Goal: Find specific page/section: Find specific page/section

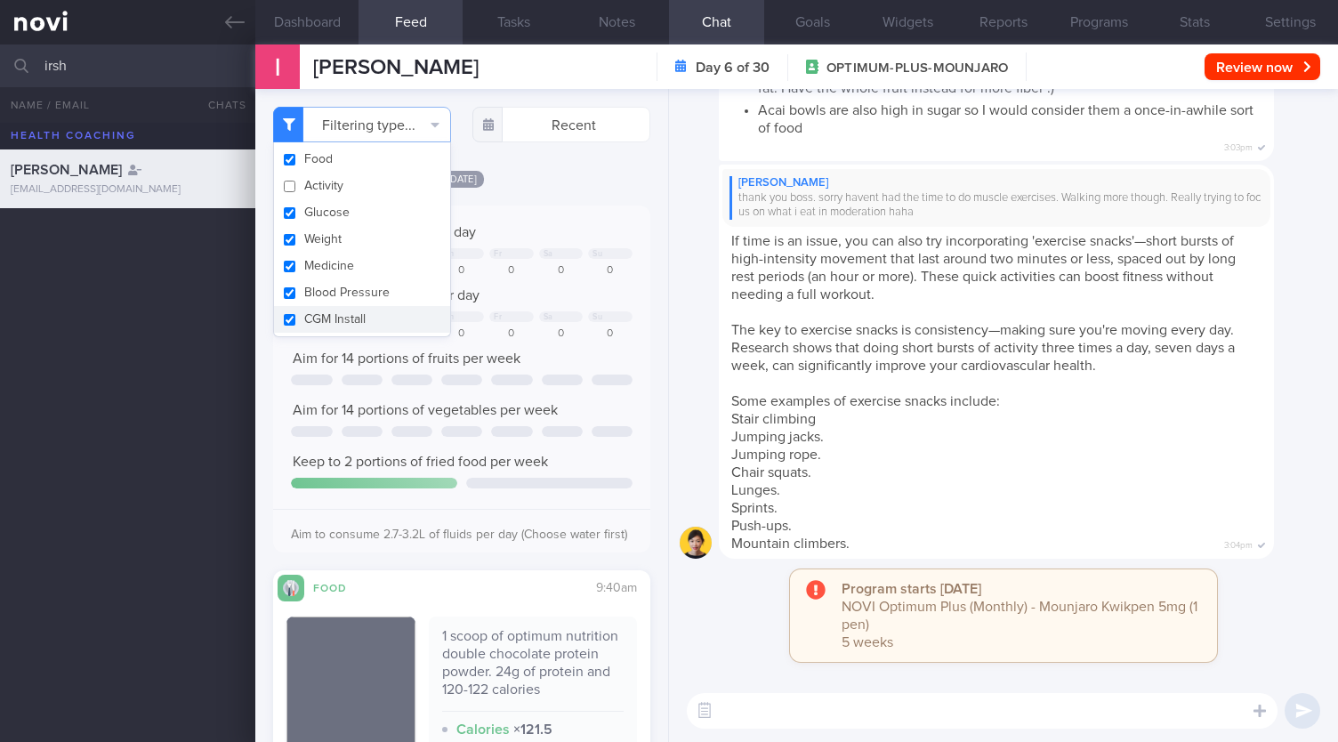
select select "8"
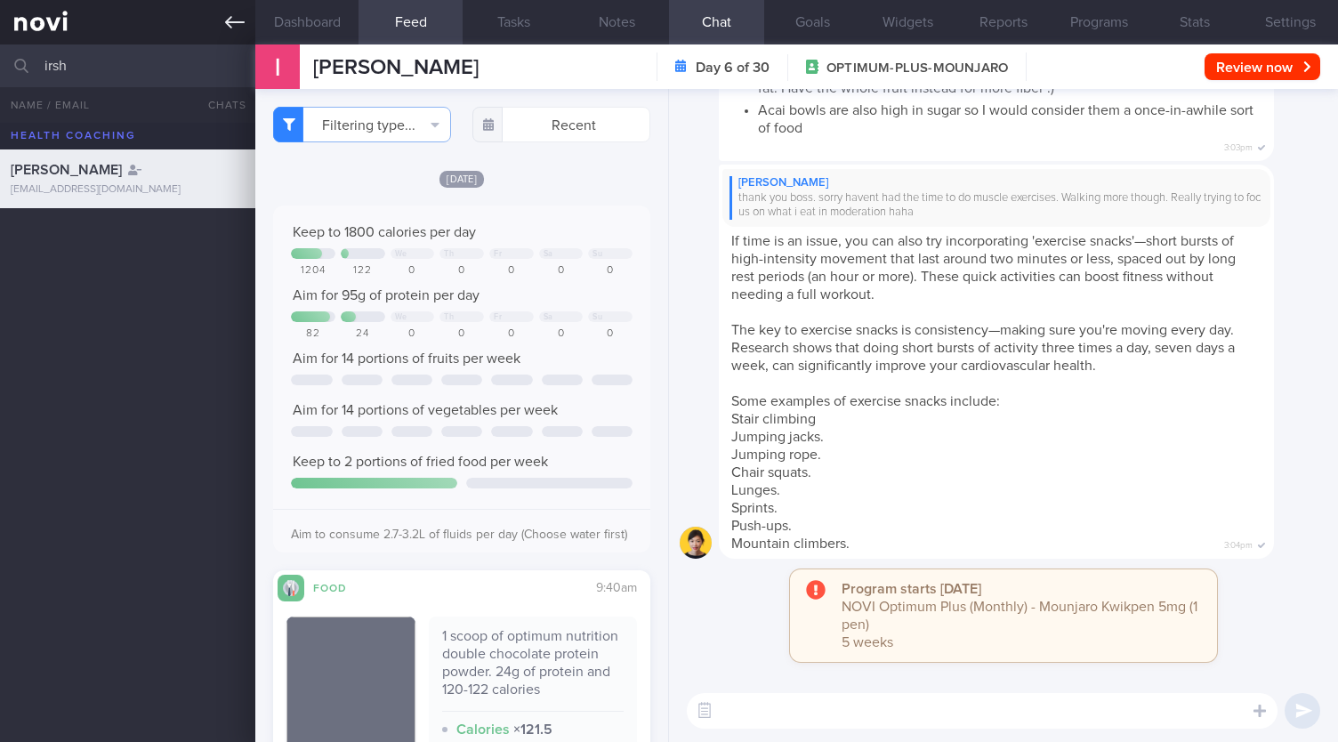
click at [237, 20] on icon at bounding box center [235, 22] width 20 height 20
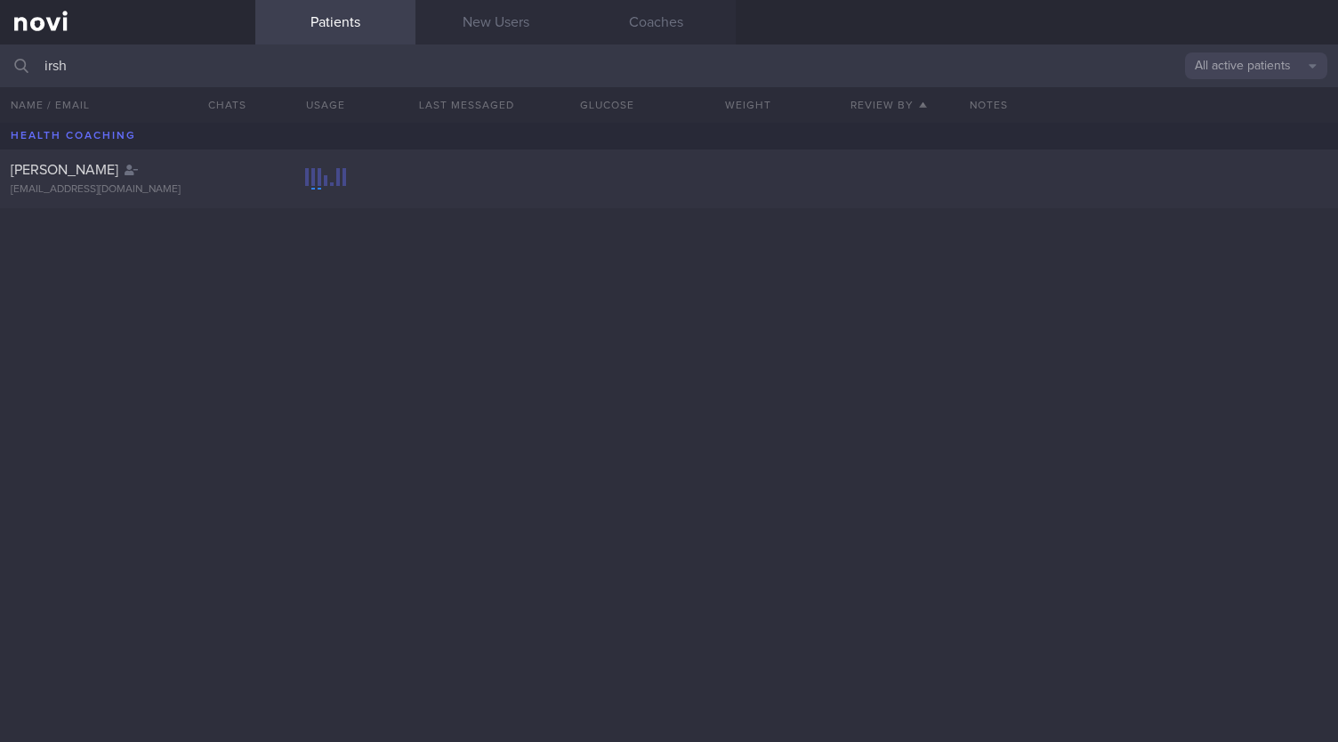
drag, startPoint x: 112, startPoint y: 72, endPoint x: 0, endPoint y: 63, distance: 112.4
click at [0, 56] on input "irsh" at bounding box center [669, 65] width 1338 height 43
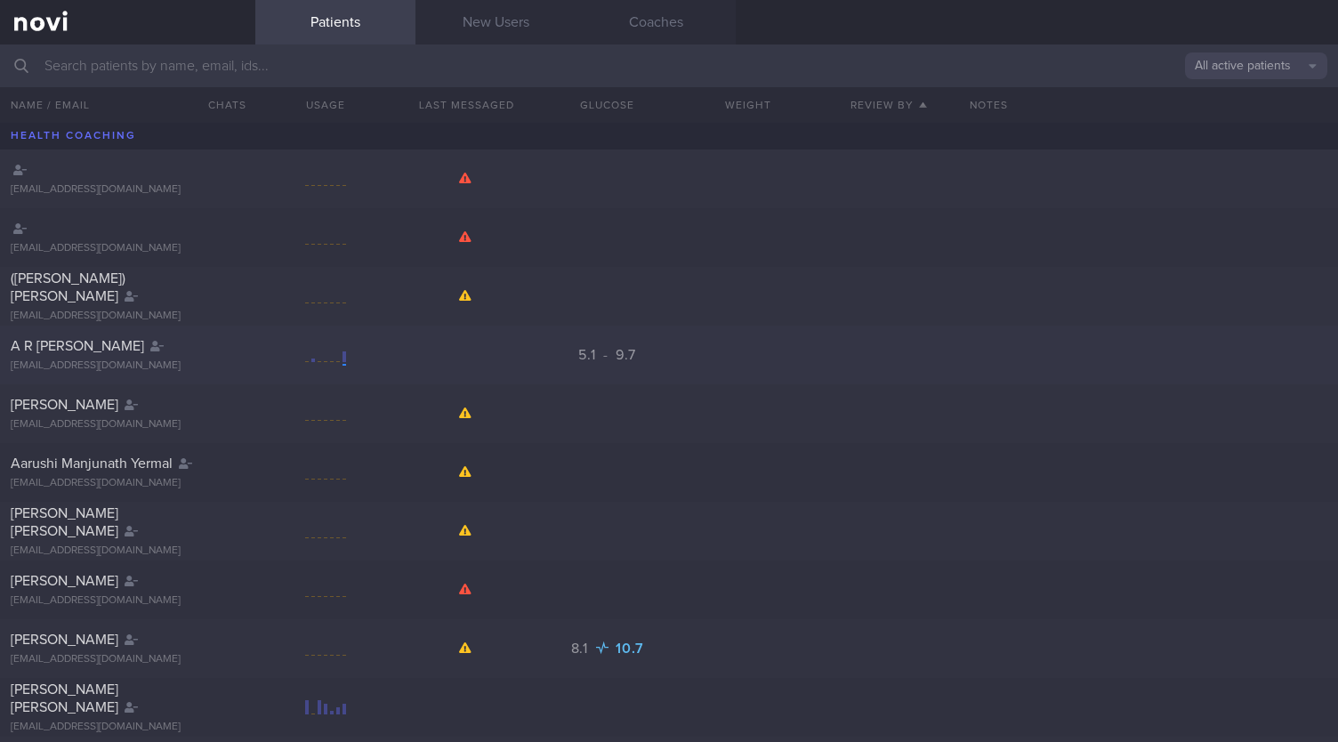
click at [119, 344] on span "A R [PERSON_NAME]" at bounding box center [77, 346] width 133 height 14
select select "8"
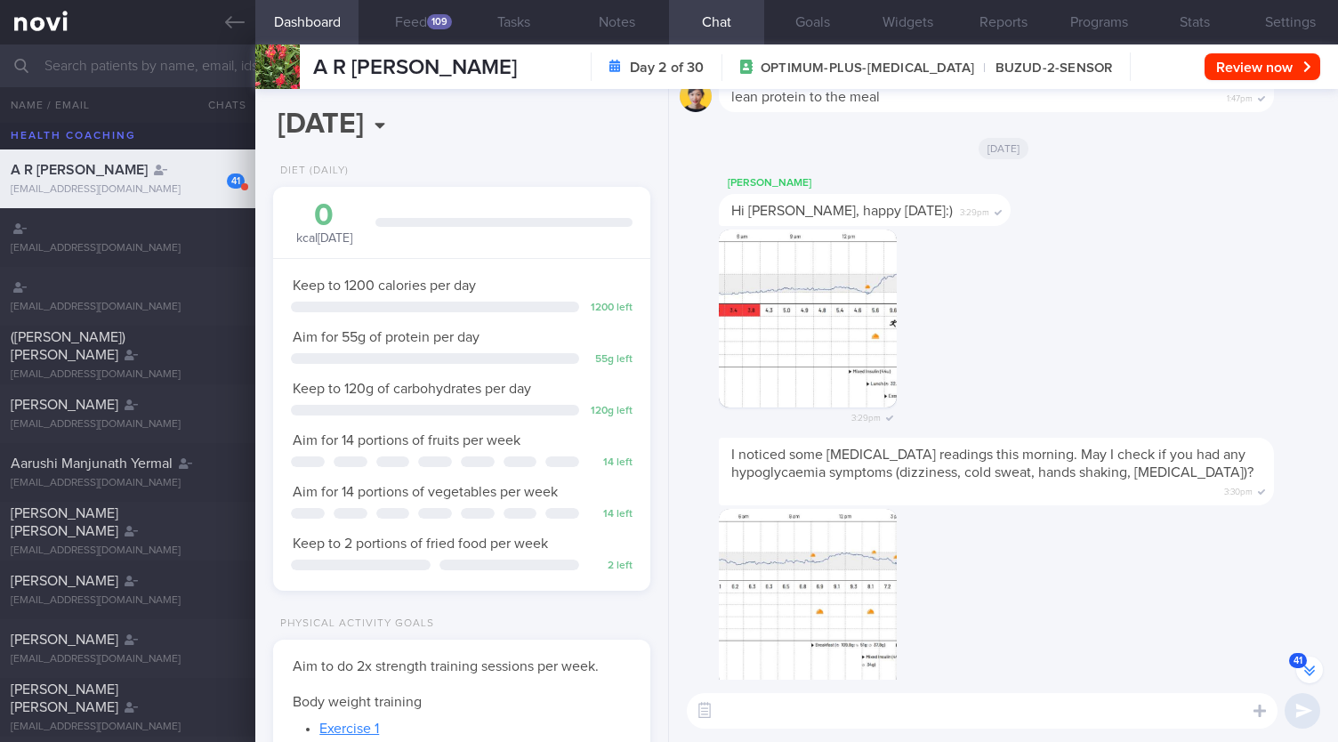
scroll to position [-3005, 0]
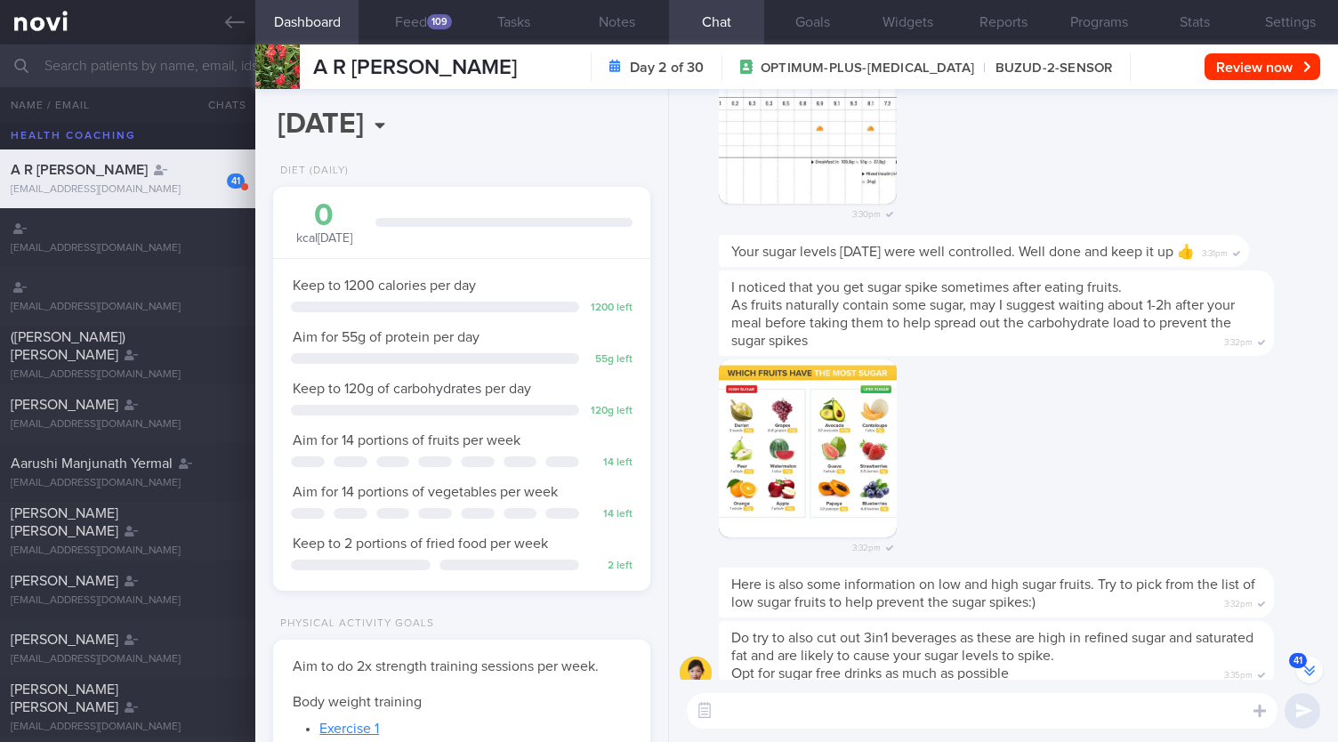
click at [1314, 668] on button "41" at bounding box center [1309, 669] width 27 height 27
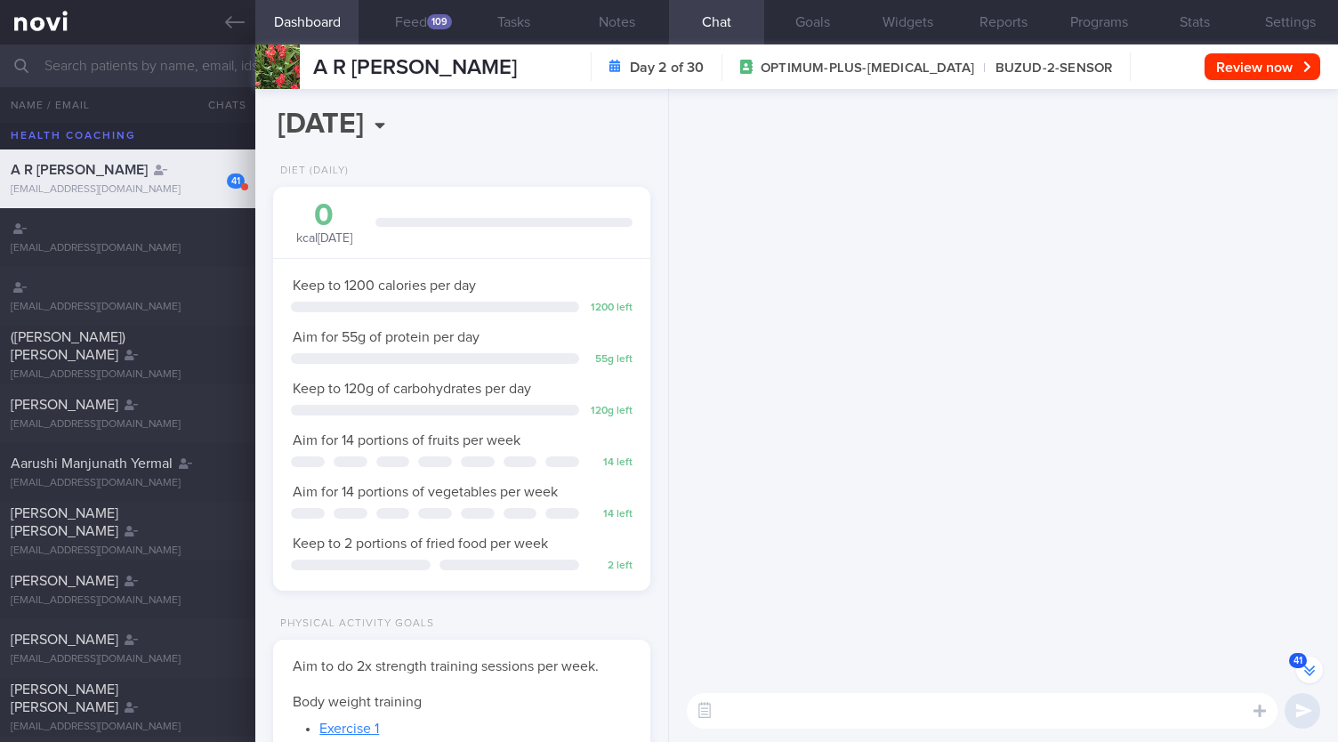
scroll to position [0, 0]
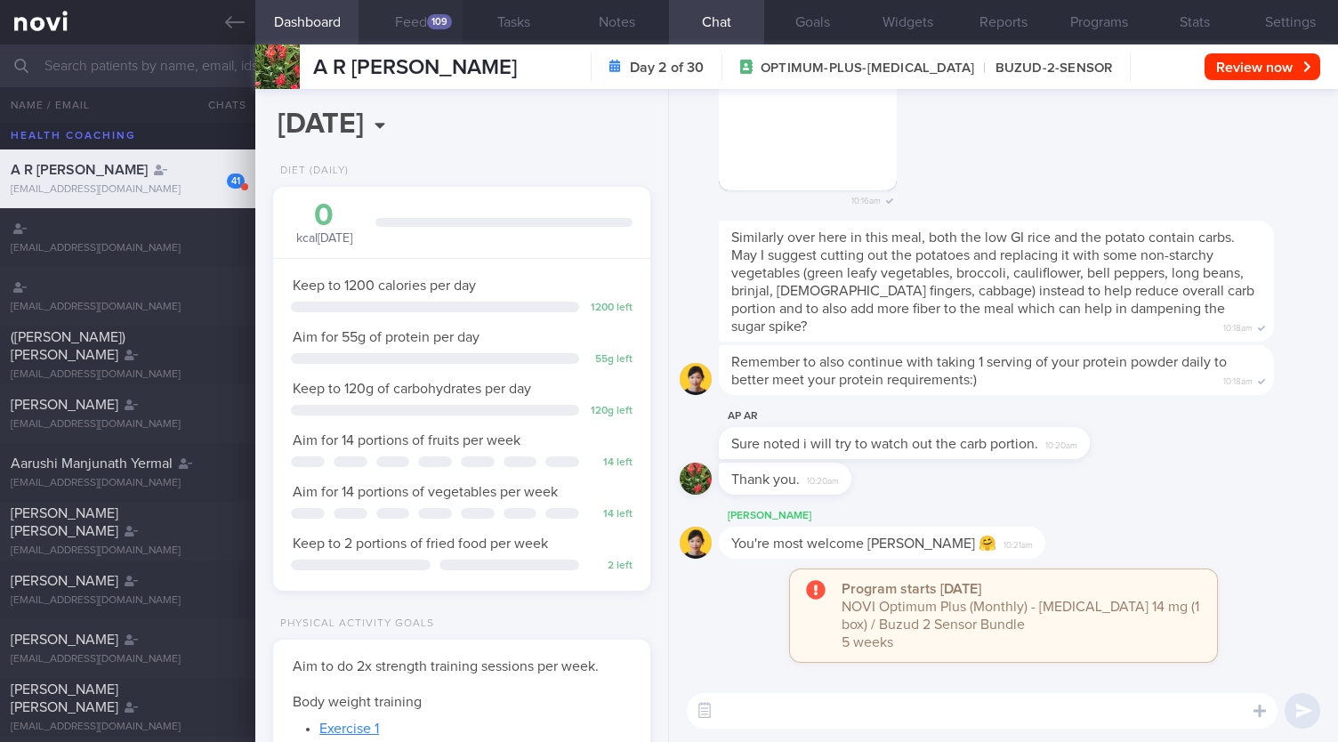
click at [434, 20] on div "109" at bounding box center [439, 21] width 25 height 15
